Goal: Transaction & Acquisition: Purchase product/service

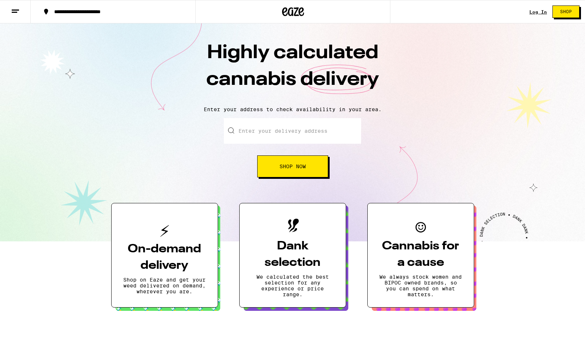
click at [541, 10] on link "Log In" at bounding box center [539, 12] width 18 height 5
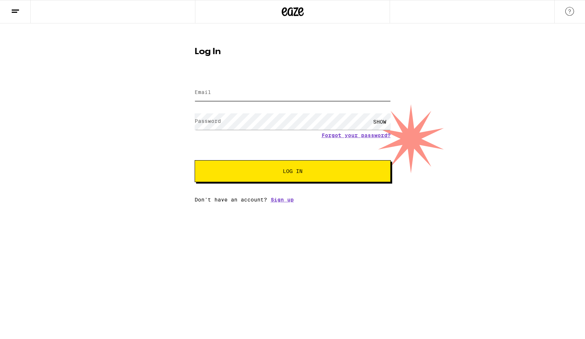
type input "ssimon862@gmail.com"
click at [283, 182] on button "Log In" at bounding box center [293, 171] width 196 height 22
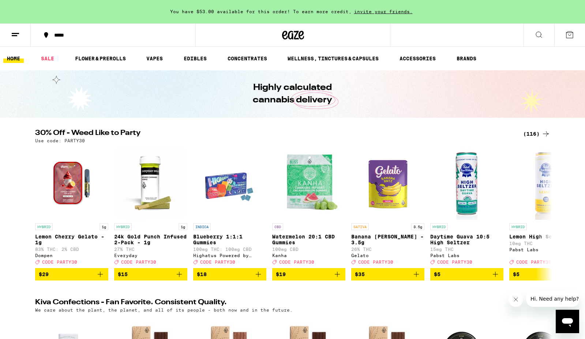
click at [122, 66] on ul "HOME SALE FLOWER & PREROLLS VAPES EDIBLES CONCENTRATES WELLNESS, TINCTURES & CA…" at bounding box center [292, 58] width 585 height 23
click at [121, 53] on ul "HOME SALE FLOWER & PREROLLS VAPES EDIBLES CONCENTRATES WELLNESS, TINCTURES & CA…" at bounding box center [292, 58] width 585 height 23
click at [123, 58] on link "FLOWER & PREROLLS" at bounding box center [100, 58] width 58 height 9
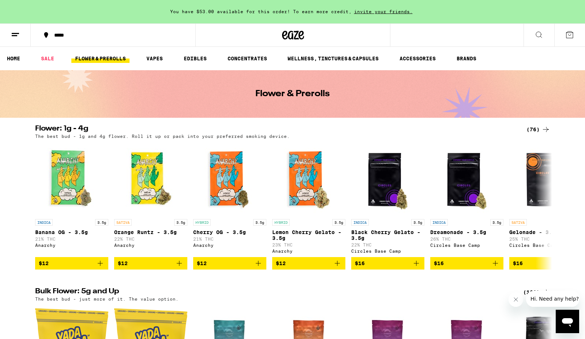
click at [538, 126] on div "(76)" at bounding box center [539, 129] width 24 height 9
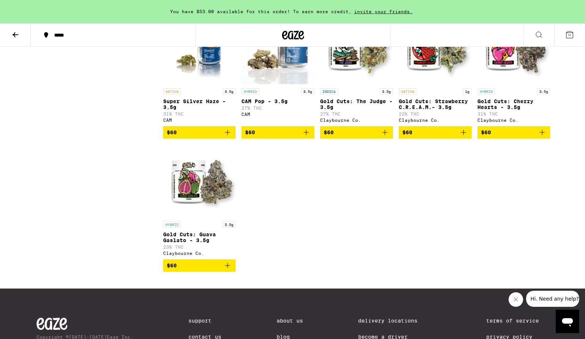
scroll to position [1975, 0]
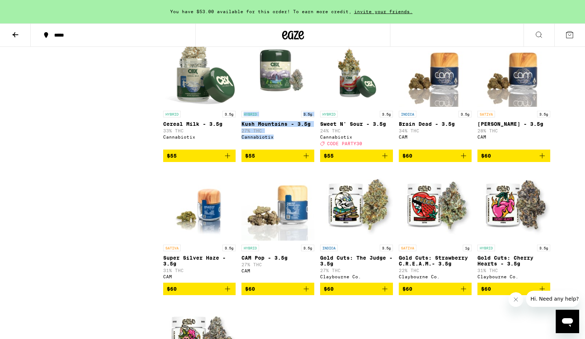
scroll to position [1819, 0]
